Goal: Information Seeking & Learning: Learn about a topic

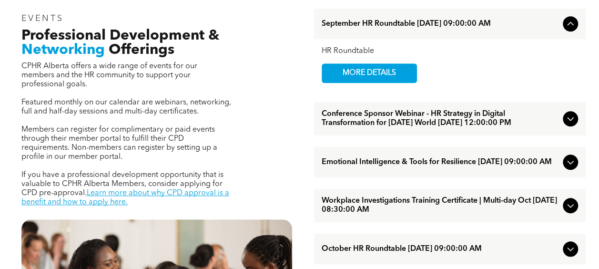
scroll to position [334, 0]
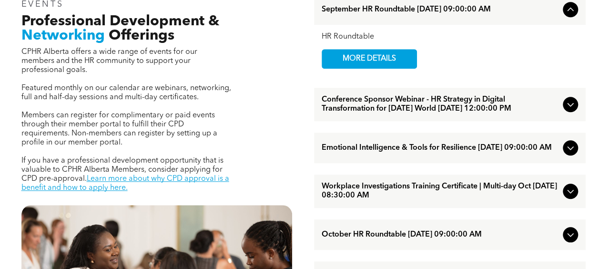
click at [573, 153] on icon at bounding box center [570, 147] width 11 height 11
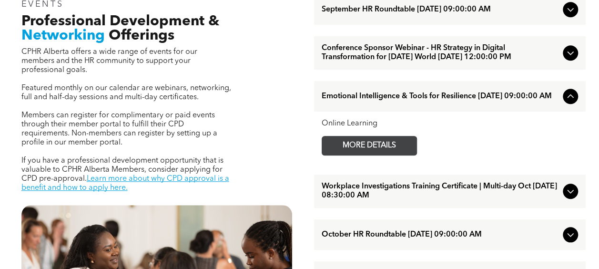
click at [398, 155] on span "MORE DETAILS" at bounding box center [369, 145] width 75 height 19
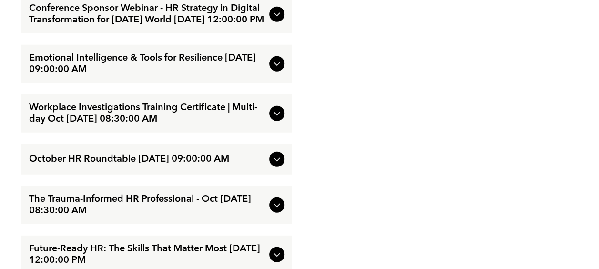
scroll to position [1096, 0]
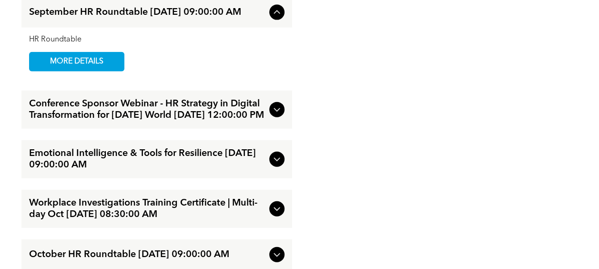
click at [280, 165] on icon at bounding box center [276, 158] width 11 height 11
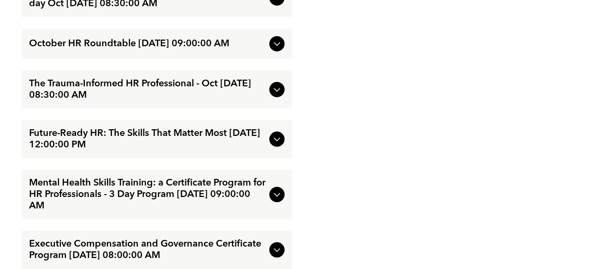
scroll to position [1335, 0]
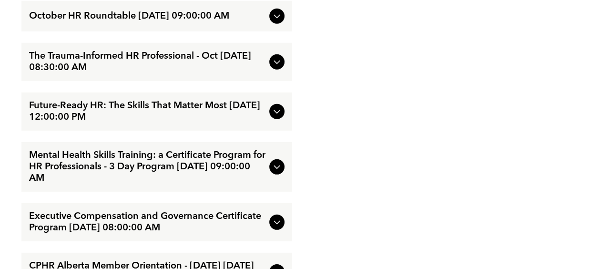
click at [282, 68] on icon at bounding box center [276, 61] width 11 height 11
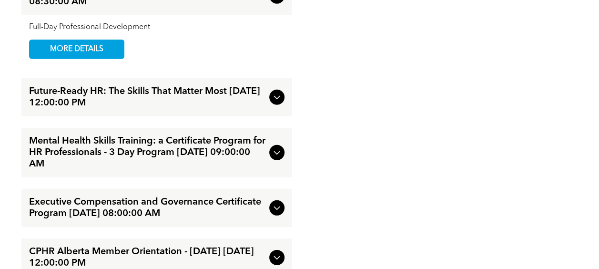
scroll to position [1283, 0]
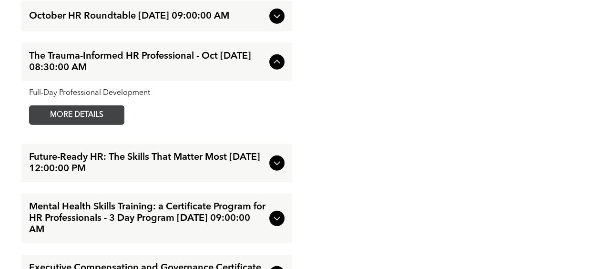
click at [121, 125] on link "MORE DETAILS" at bounding box center [76, 115] width 95 height 20
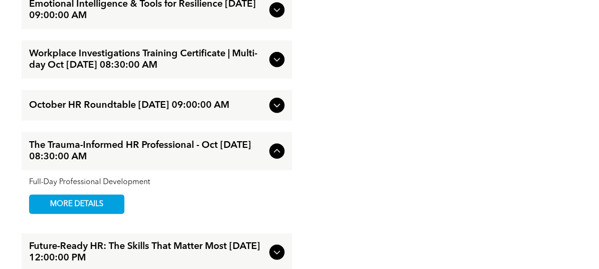
scroll to position [1093, 0]
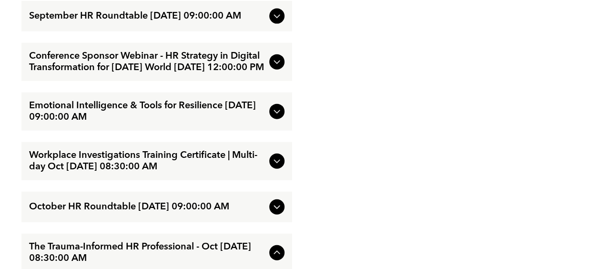
click at [275, 117] on icon at bounding box center [276, 111] width 11 height 11
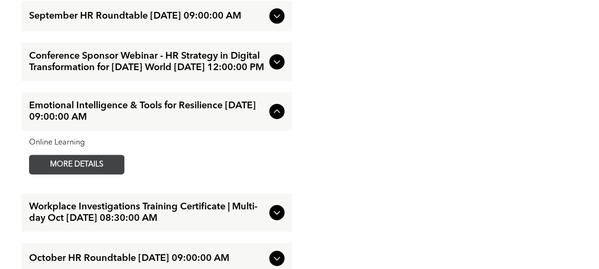
click at [69, 169] on span "MORE DETAILS" at bounding box center [76, 164] width 75 height 19
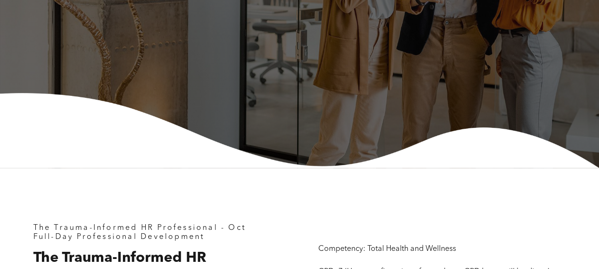
scroll to position [48, 0]
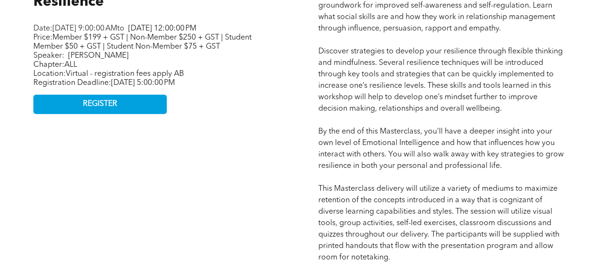
scroll to position [620, 0]
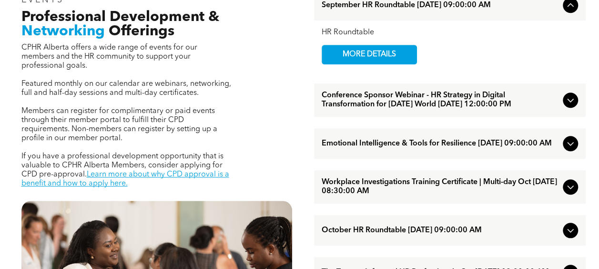
scroll to position [334, 0]
